Goal: Information Seeking & Learning: Learn about a topic

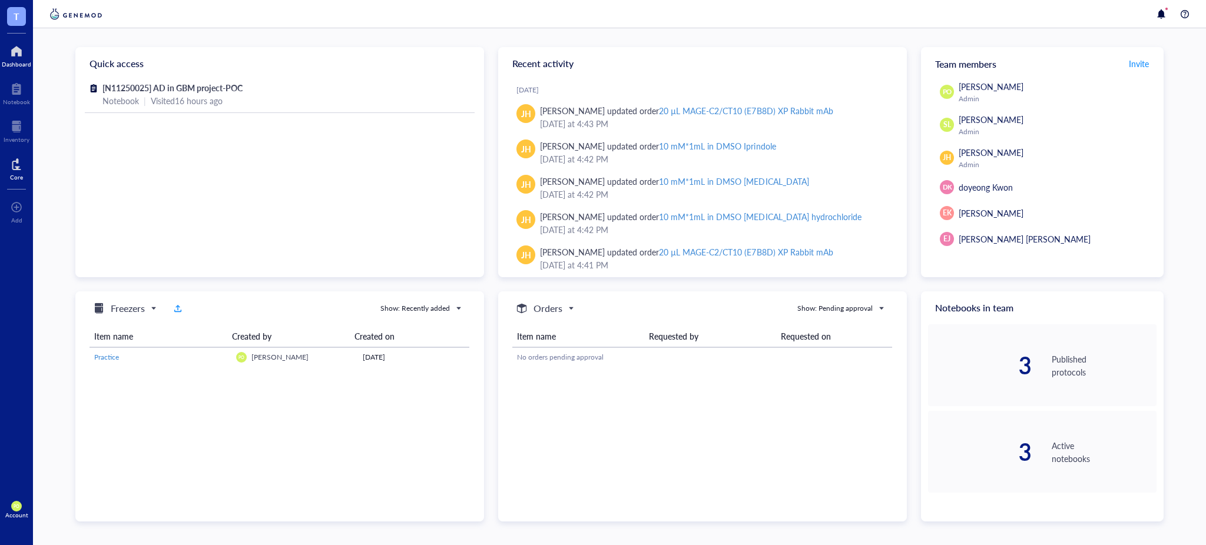
click at [11, 170] on div at bounding box center [16, 164] width 13 height 19
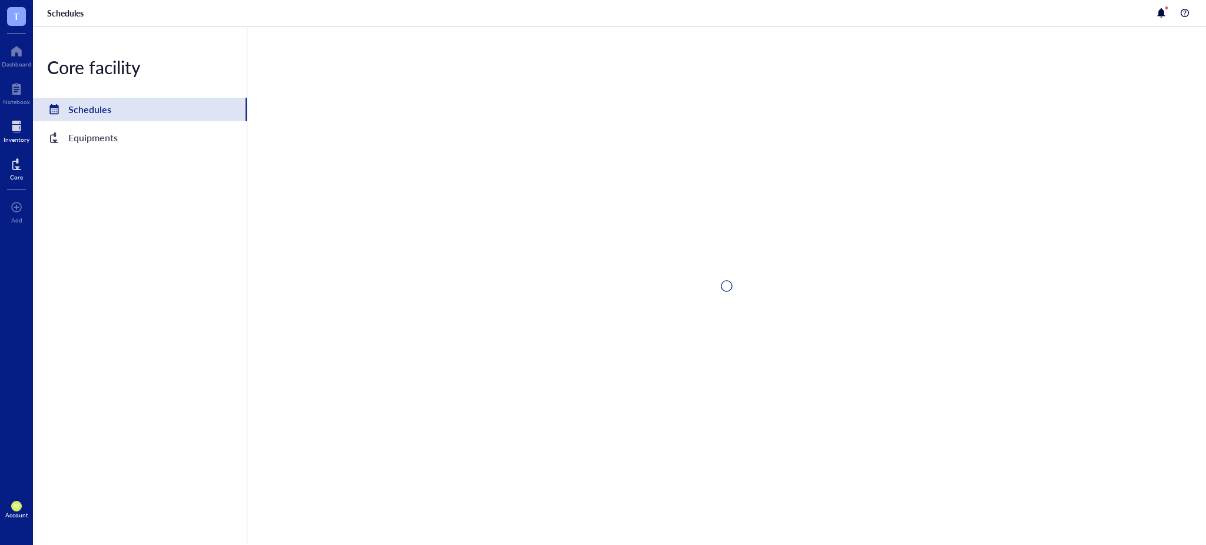
click at [16, 131] on div at bounding box center [17, 126] width 26 height 19
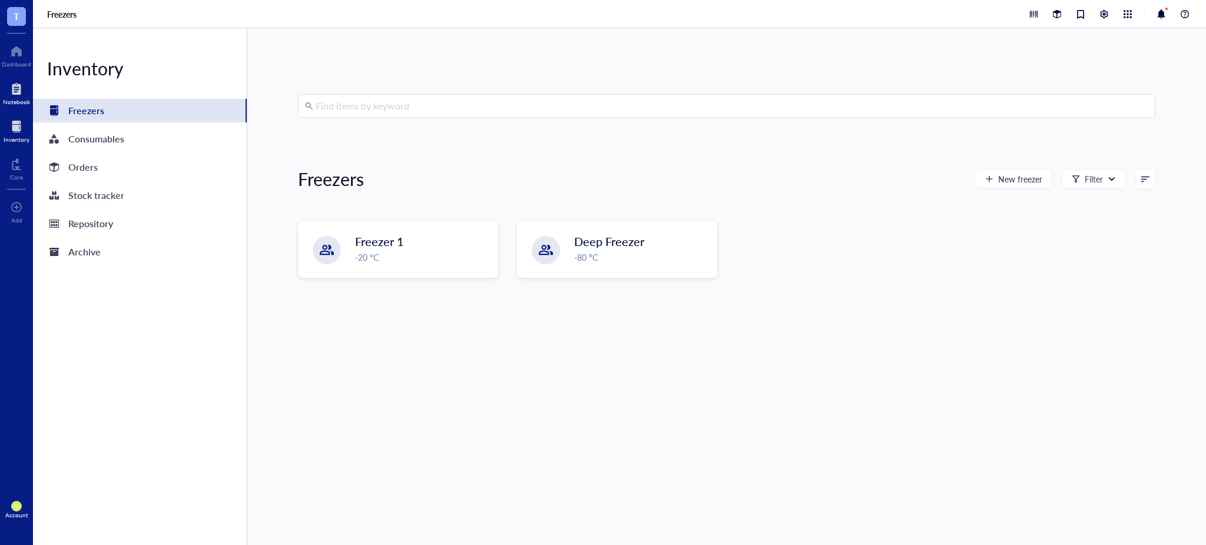
click at [21, 94] on div at bounding box center [16, 88] width 27 height 19
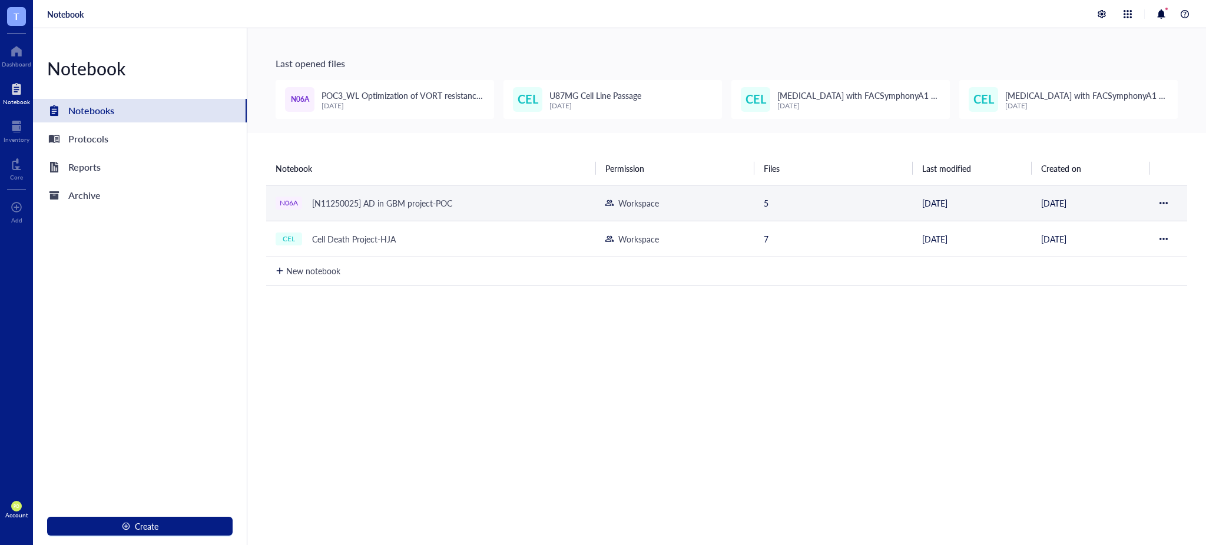
click at [500, 202] on div "N06A [N11250025] AD in GBM project-POC" at bounding box center [423, 203] width 294 height 16
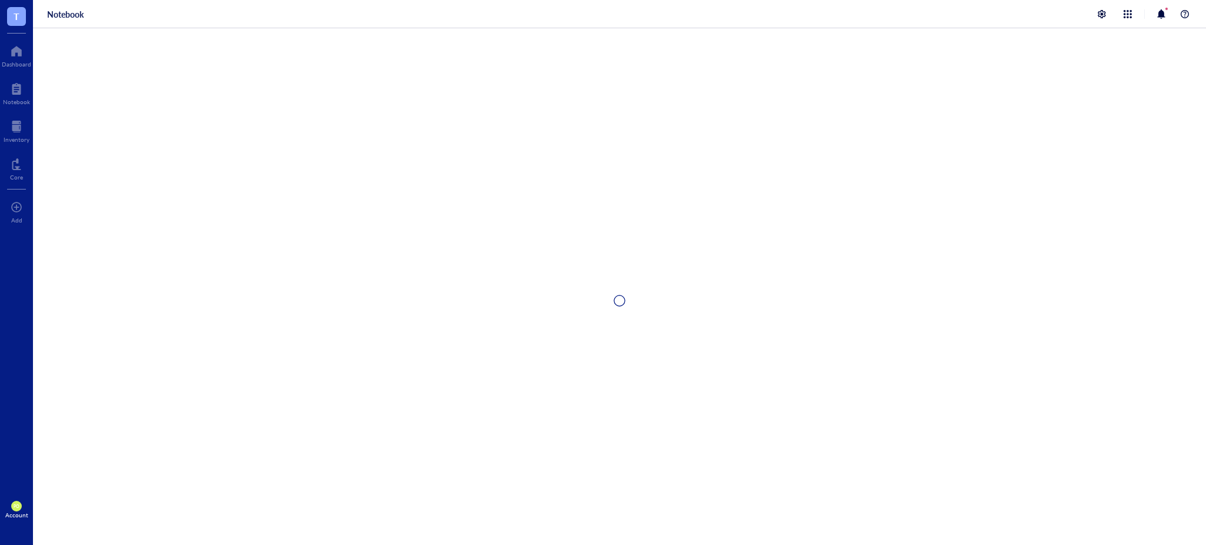
click at [500, 202] on div at bounding box center [619, 300] width 1173 height 545
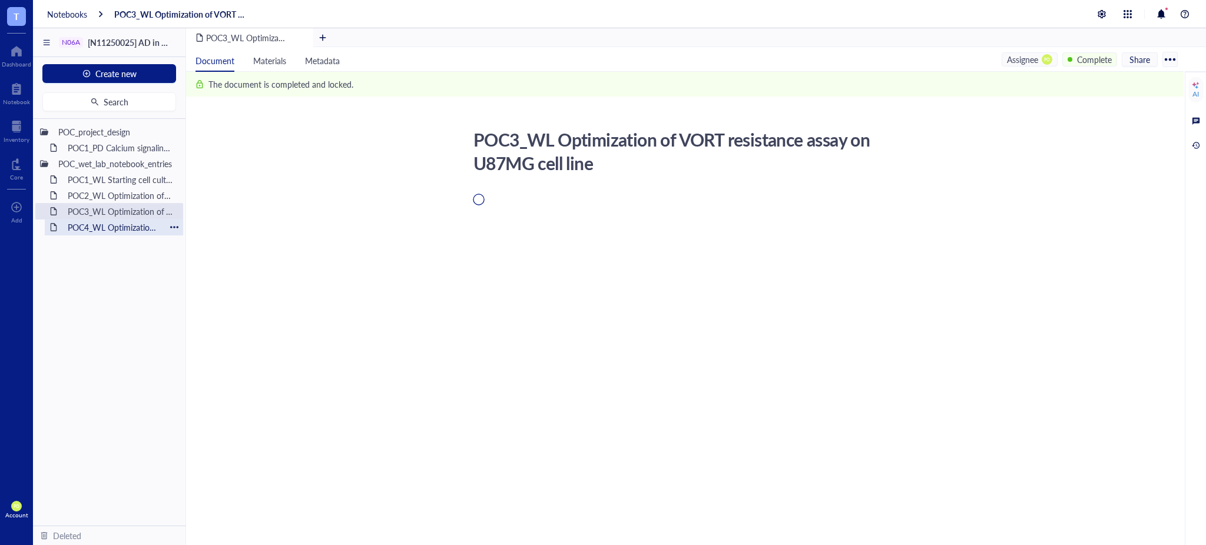
click at [118, 229] on div "POC4_WL Optimization of VORT resistance assay on U87MG cell line + monoclonal s…" at bounding box center [113, 227] width 103 height 16
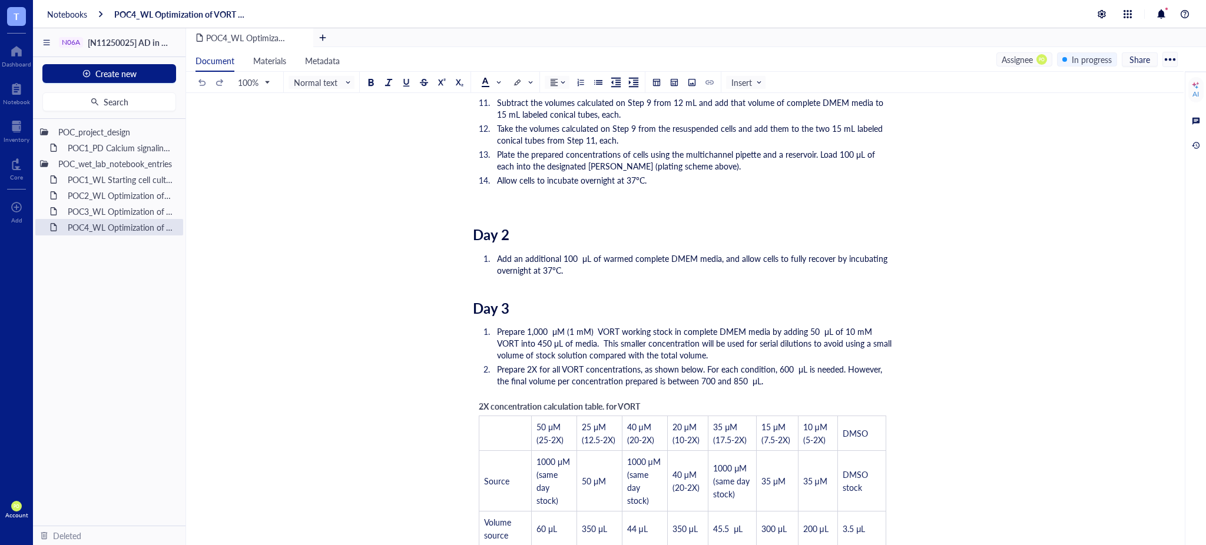
scroll to position [1570, 0]
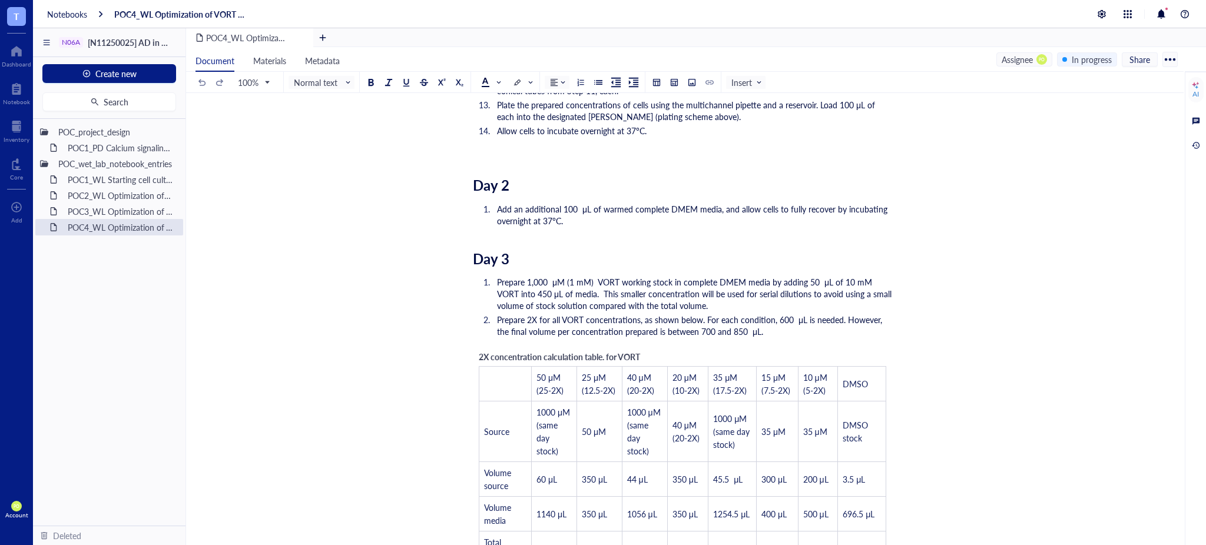
drag, startPoint x: 1178, startPoint y: 293, endPoint x: 1196, endPoint y: 442, distance: 150.1
click at [1183, 521] on div "Document Materials Metadata Assignee PO In progress Share 100% Normal text Inse…" at bounding box center [684, 310] width 997 height 526
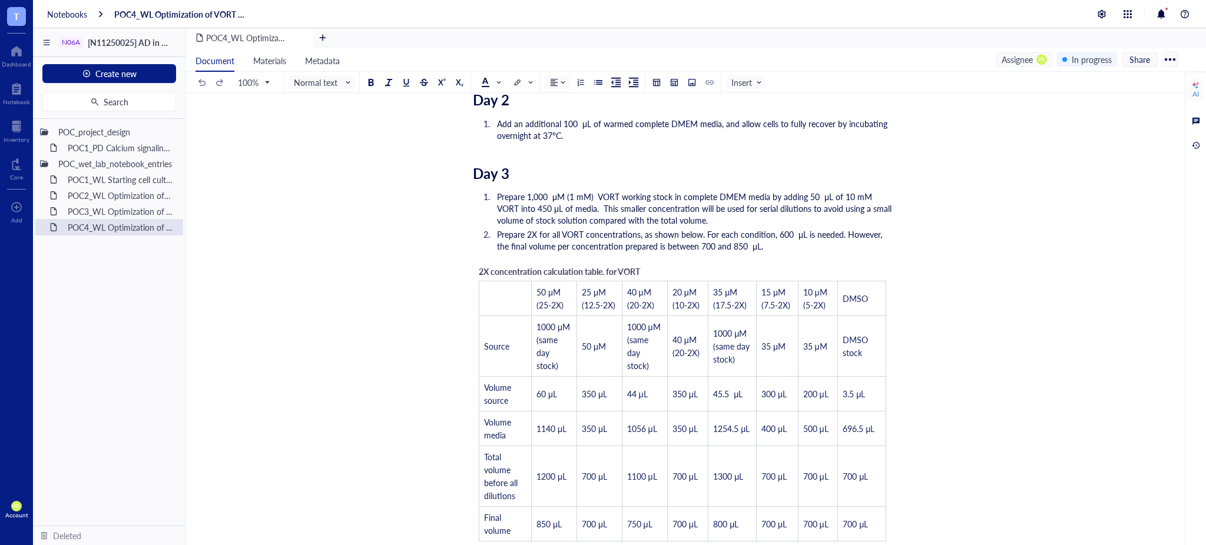
click at [788, 228] on li "Prepare 2X for all VORT concentrations, as shown below. For each condition, 600…" at bounding box center [692, 240] width 400 height 24
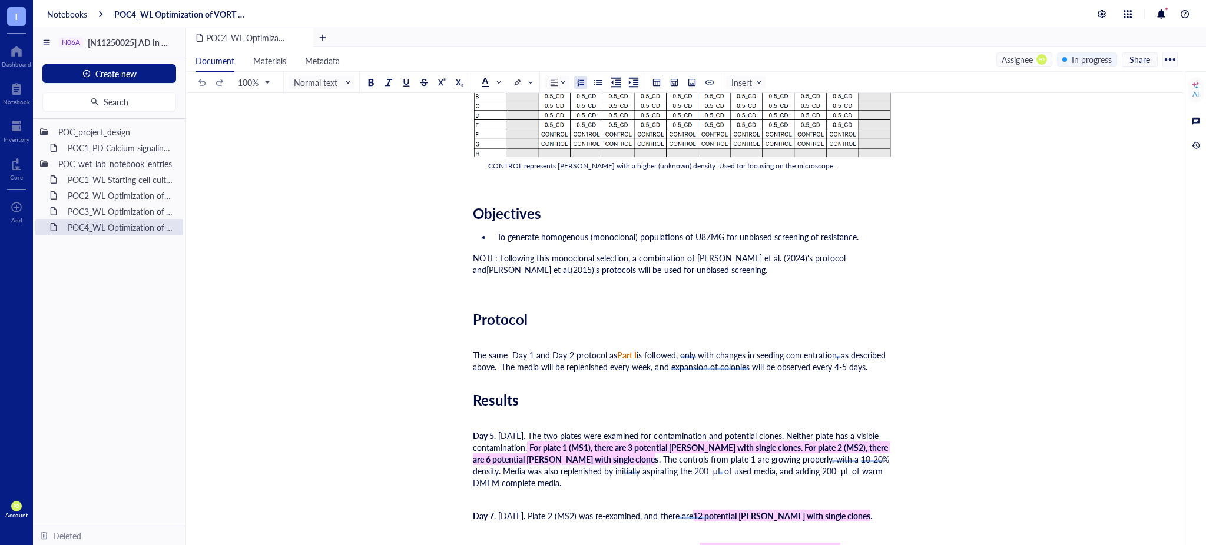
scroll to position [3999, 0]
